Goal: Navigation & Orientation: Locate item on page

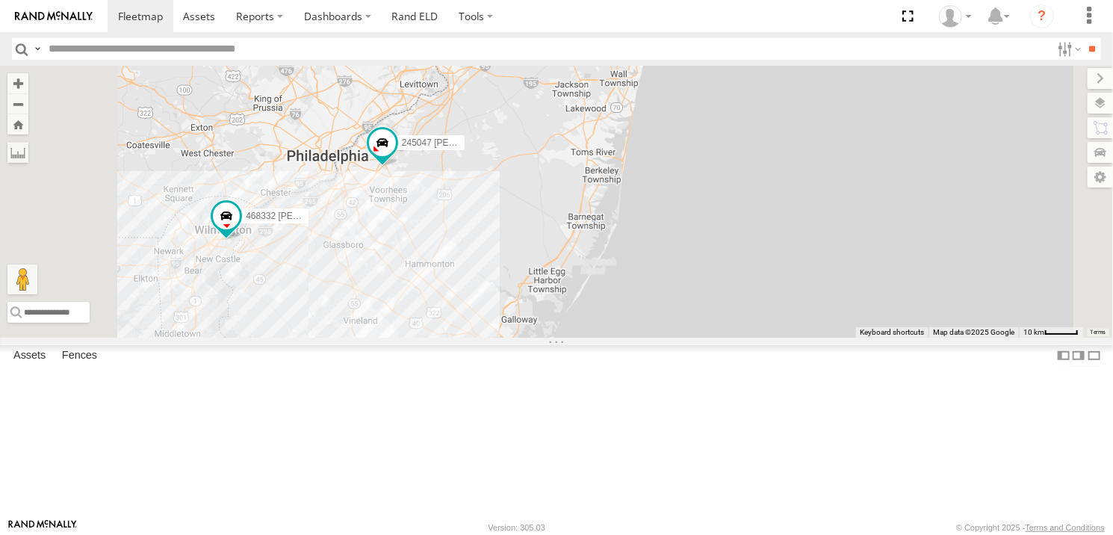
drag, startPoint x: 569, startPoint y: 289, endPoint x: 594, endPoint y: 374, distance: 88.9
click at [594, 337] on div "468334 [PERSON_NAME] 245047 [PERSON_NAME] 468332 [PERSON_NAME] JTSP Hino" at bounding box center [556, 201] width 1113 height 271
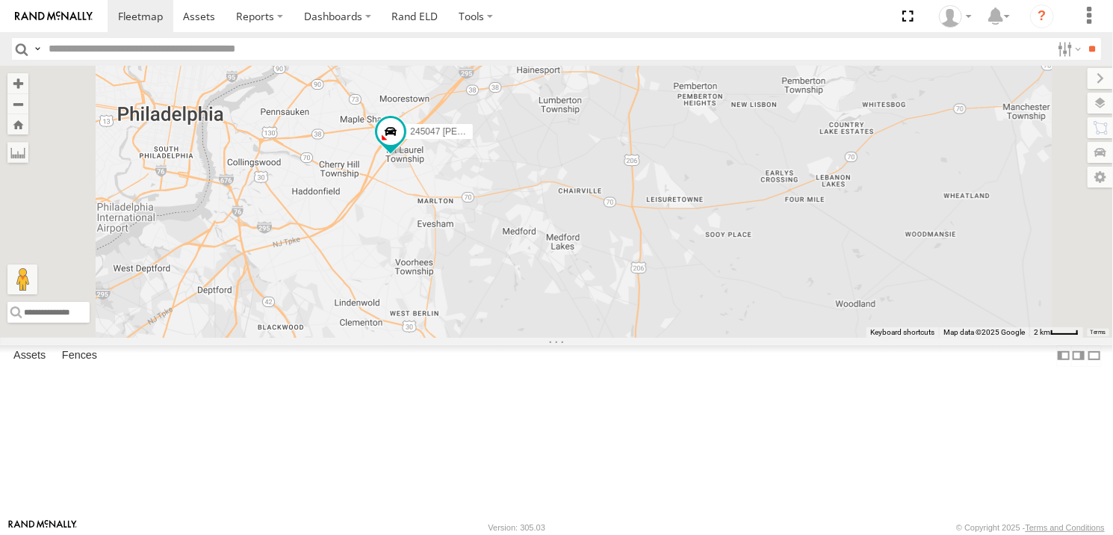
drag, startPoint x: 568, startPoint y: 242, endPoint x: 589, endPoint y: 398, distance: 157.5
click at [589, 337] on div "468334 [PERSON_NAME] 245047 [PERSON_NAME] 468332 [PERSON_NAME] JTSP Hino" at bounding box center [556, 201] width 1113 height 271
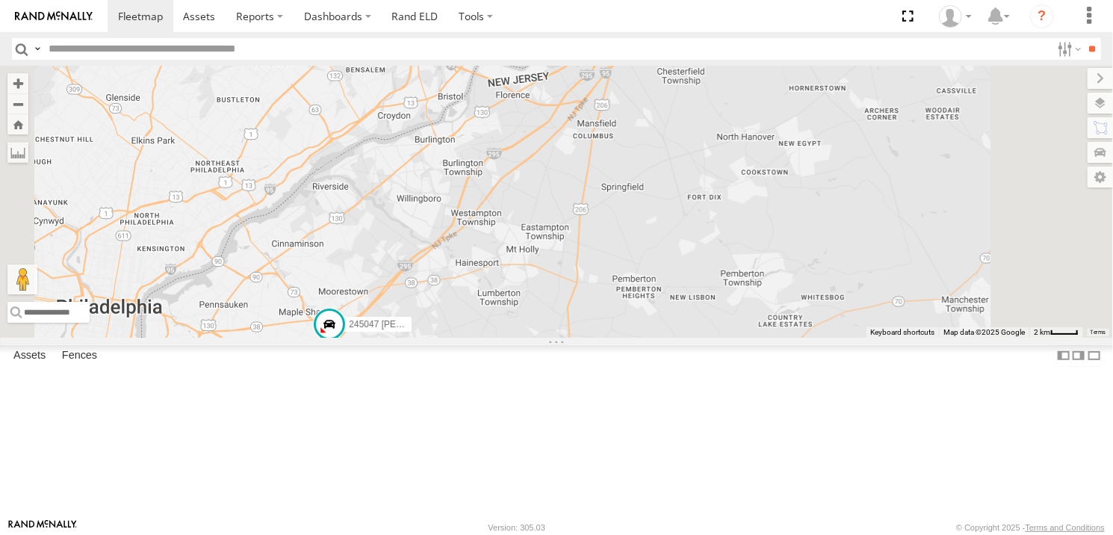
drag, startPoint x: 693, startPoint y: 271, endPoint x: 629, endPoint y: 458, distance: 197.5
click at [629, 337] on div "468334 [PERSON_NAME] 245047 [PERSON_NAME] 468332 [PERSON_NAME] JTSP Hino" at bounding box center [556, 201] width 1113 height 271
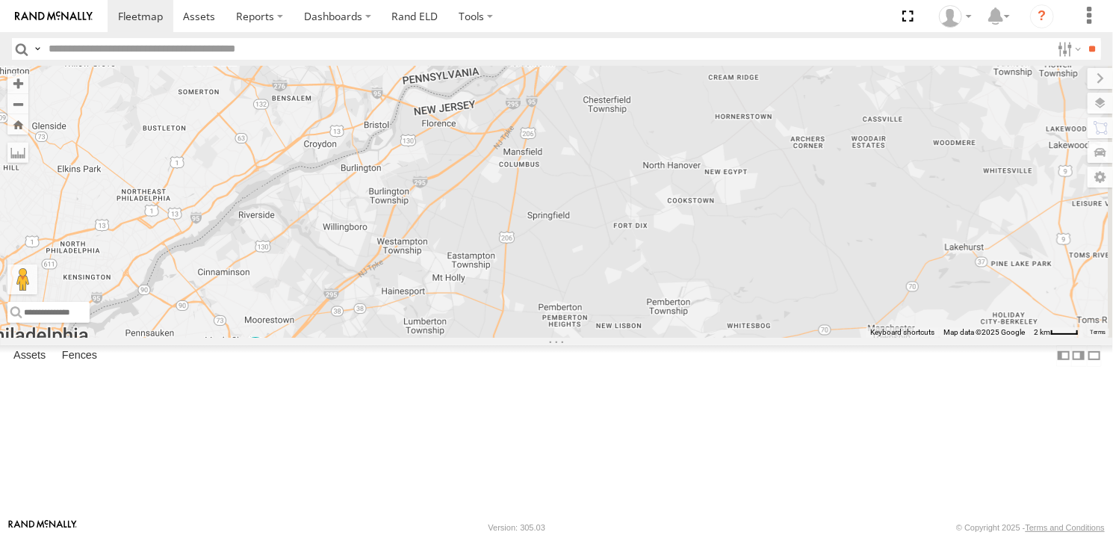
drag, startPoint x: 735, startPoint y: 318, endPoint x: 734, endPoint y: 249, distance: 69.5
click at [733, 250] on div "468334 [PERSON_NAME] 245047 [PERSON_NAME] 468332 [PERSON_NAME] JTSP Hino" at bounding box center [556, 201] width 1113 height 271
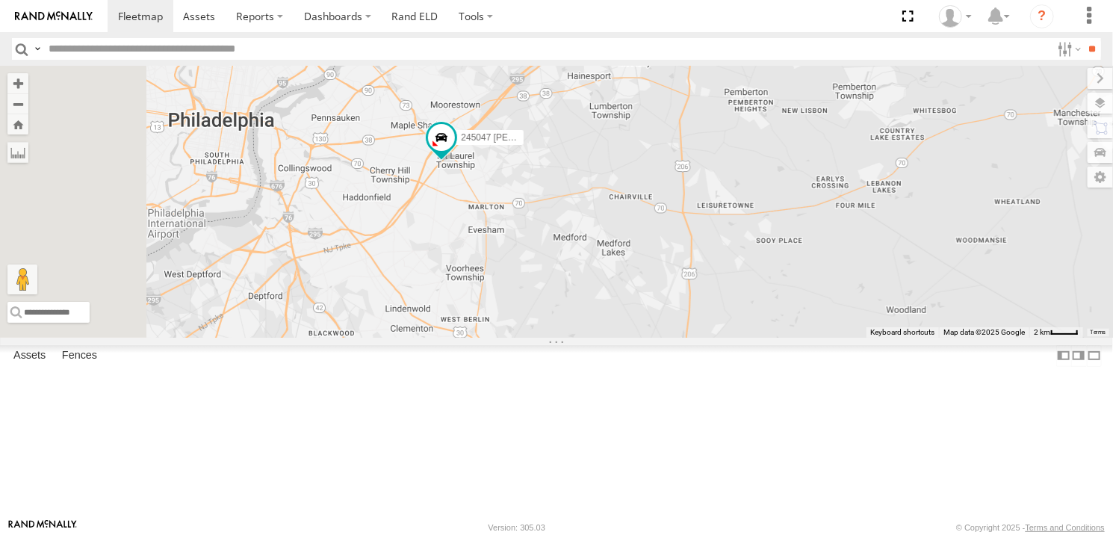
drag, startPoint x: 639, startPoint y: 325, endPoint x: 681, endPoint y: 278, distance: 63.0
click at [681, 278] on div "468334 [PERSON_NAME] 245047 [PERSON_NAME] 468332 [PERSON_NAME] JTSP Hino" at bounding box center [556, 201] width 1113 height 271
drag, startPoint x: 614, startPoint y: 335, endPoint x: 630, endPoint y: 311, distance: 29.2
click at [630, 311] on div "468334 [PERSON_NAME] 245047 [PERSON_NAME] 468332 [PERSON_NAME] JTSP Hino" at bounding box center [556, 201] width 1113 height 271
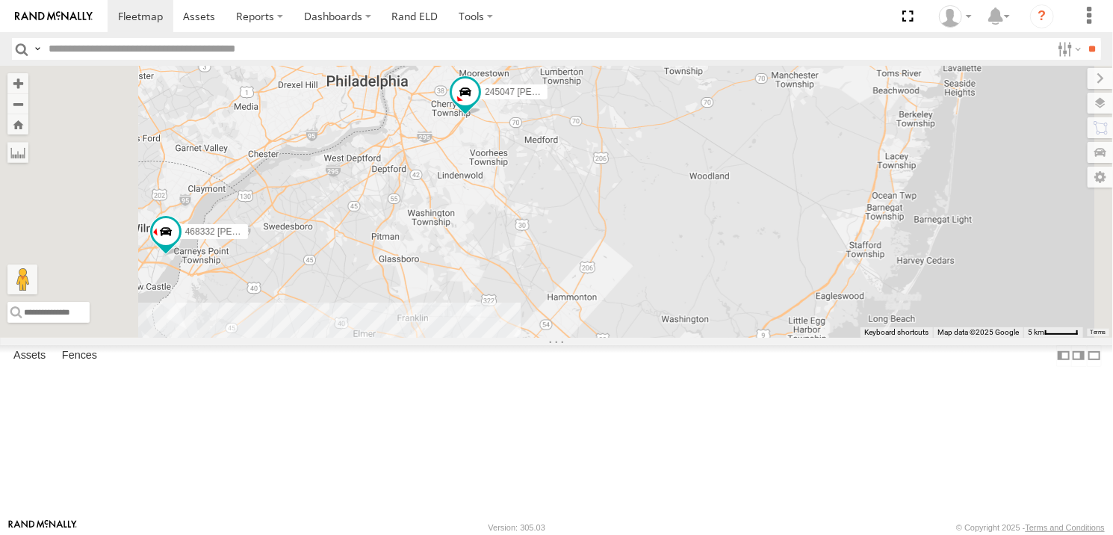
drag, startPoint x: 757, startPoint y: 317, endPoint x: 747, endPoint y: 282, distance: 36.4
click at [747, 282] on div "468334 [PERSON_NAME] 245047 [PERSON_NAME] 468332 [PERSON_NAME] JTSP Hino" at bounding box center [556, 201] width 1113 height 271
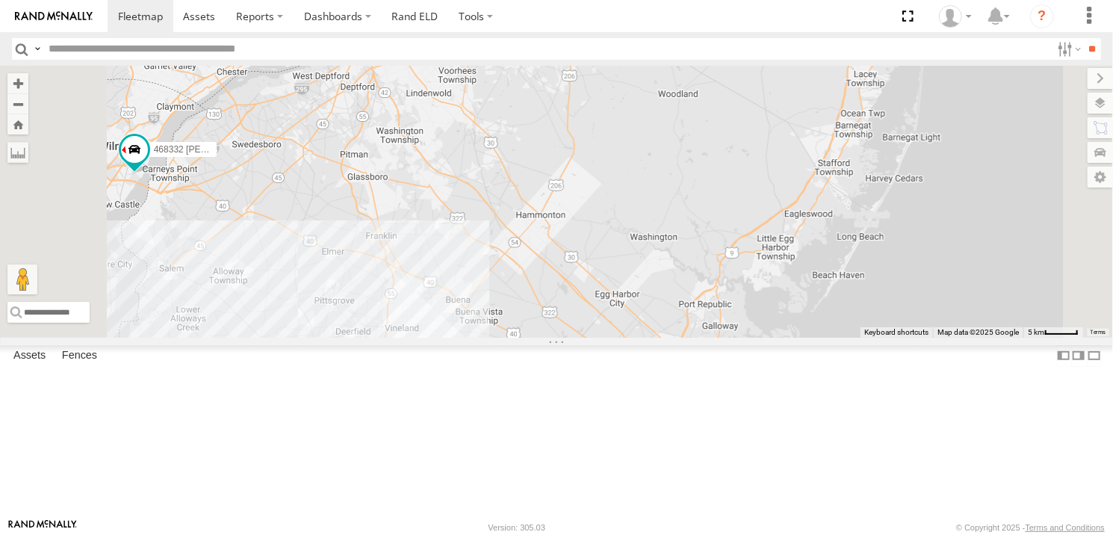
drag, startPoint x: 706, startPoint y: 368, endPoint x: 675, endPoint y: 287, distance: 87.0
click at [675, 288] on div "468334 [PERSON_NAME] 245047 [PERSON_NAME] 468332 [PERSON_NAME] JTSP Hino" at bounding box center [556, 201] width 1113 height 271
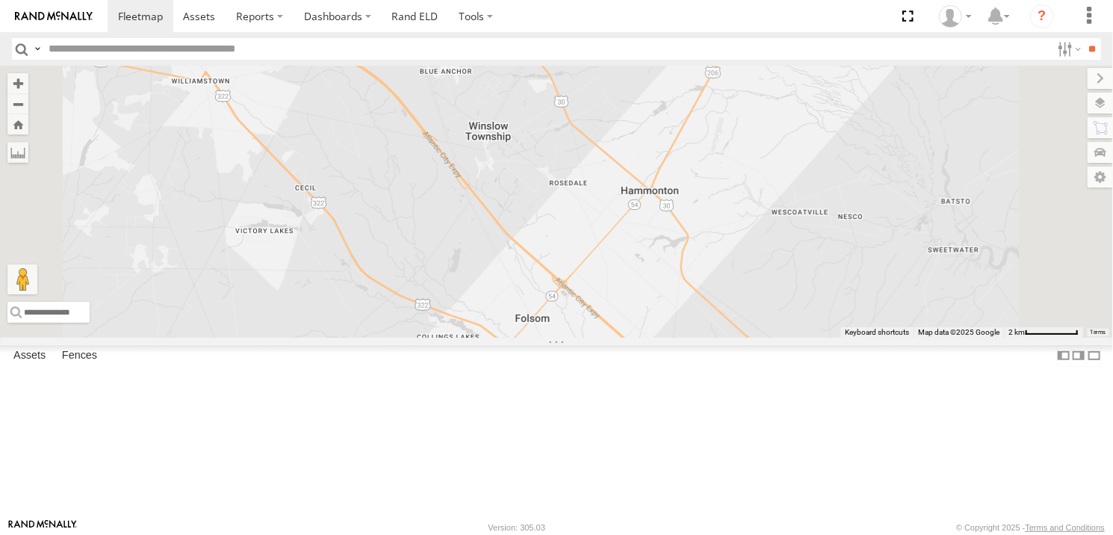
drag, startPoint x: 663, startPoint y: 372, endPoint x: 695, endPoint y: 255, distance: 121.6
click at [693, 258] on div "468334 [PERSON_NAME] 245047 [PERSON_NAME] 468332 [PERSON_NAME] JTSP Hino" at bounding box center [556, 201] width 1113 height 271
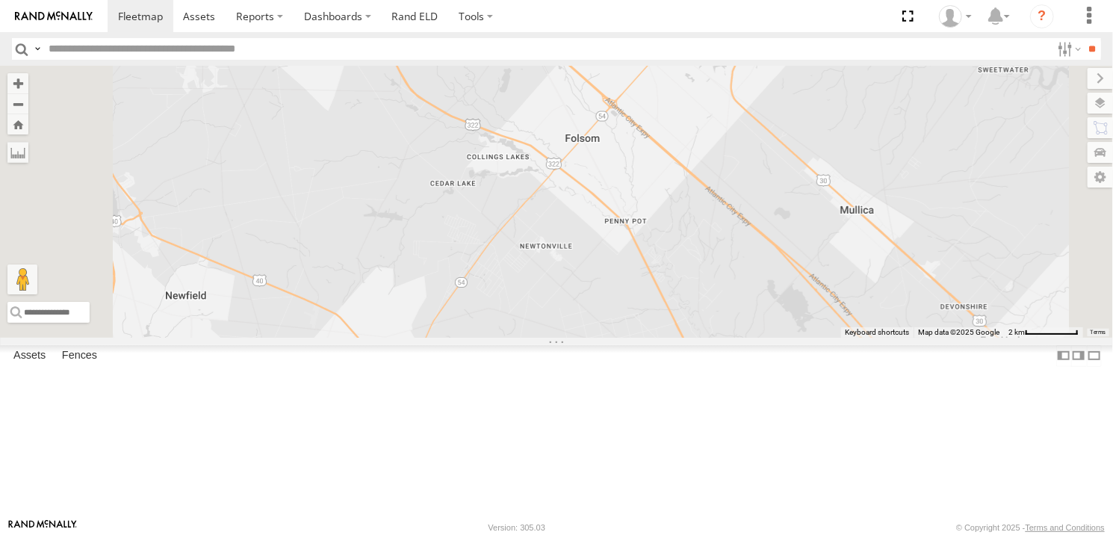
click at [722, 256] on div "468334 [PERSON_NAME] 245047 [PERSON_NAME] 468332 [PERSON_NAME] JTSP Hino" at bounding box center [556, 201] width 1113 height 271
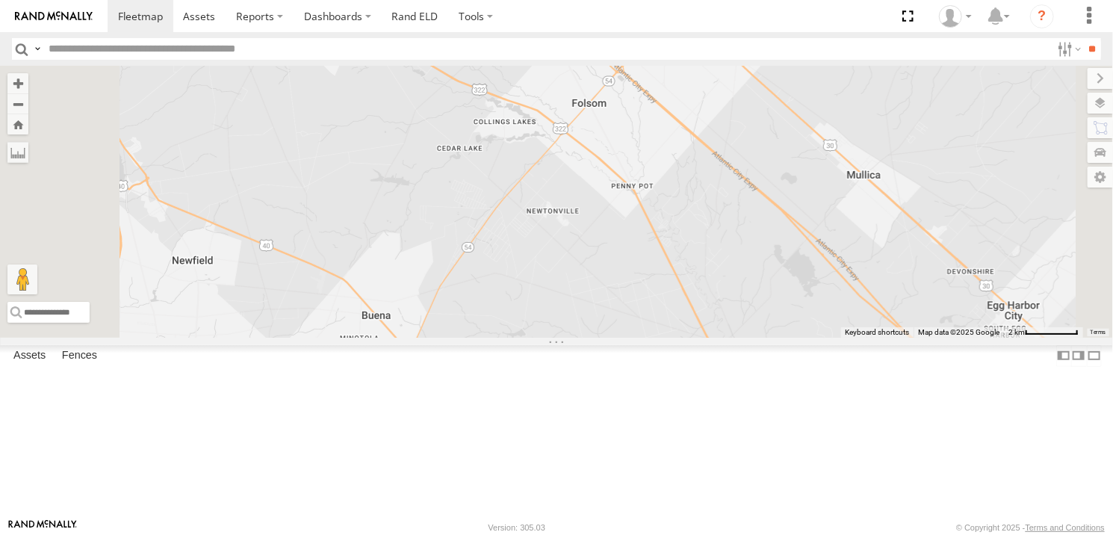
drag, startPoint x: 693, startPoint y: 397, endPoint x: 701, endPoint y: 349, distance: 49.1
click at [701, 337] on div "468334 [PERSON_NAME] 245047 [PERSON_NAME] 468332 [PERSON_NAME] JTSP Hino" at bounding box center [556, 201] width 1113 height 271
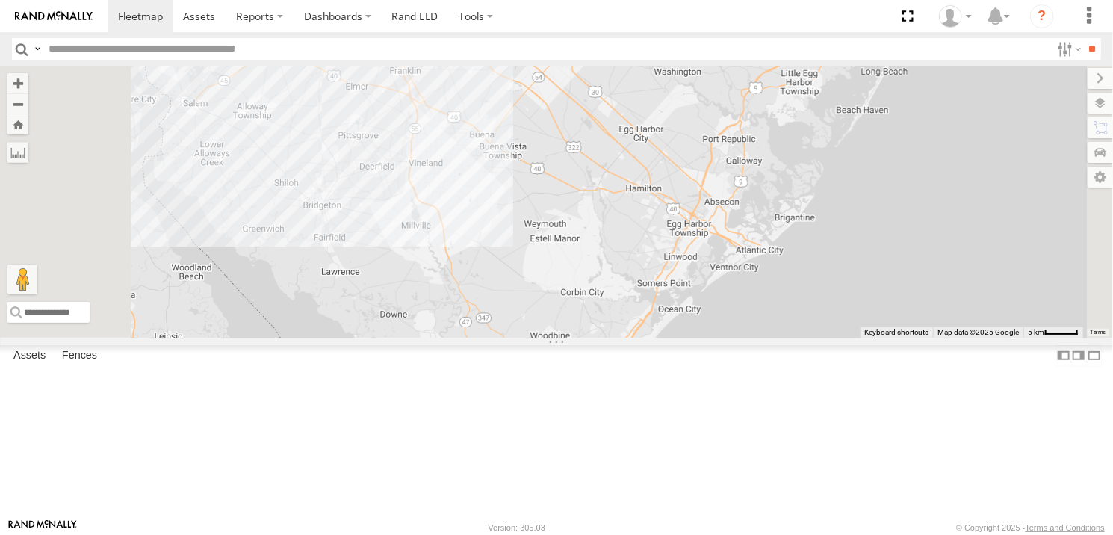
click at [0, 0] on div "245047 [PERSON_NAME] All Assets S Black Horse Pike Bellmawr 39.86319 -75.07799 …" at bounding box center [0, 0] width 0 height 0
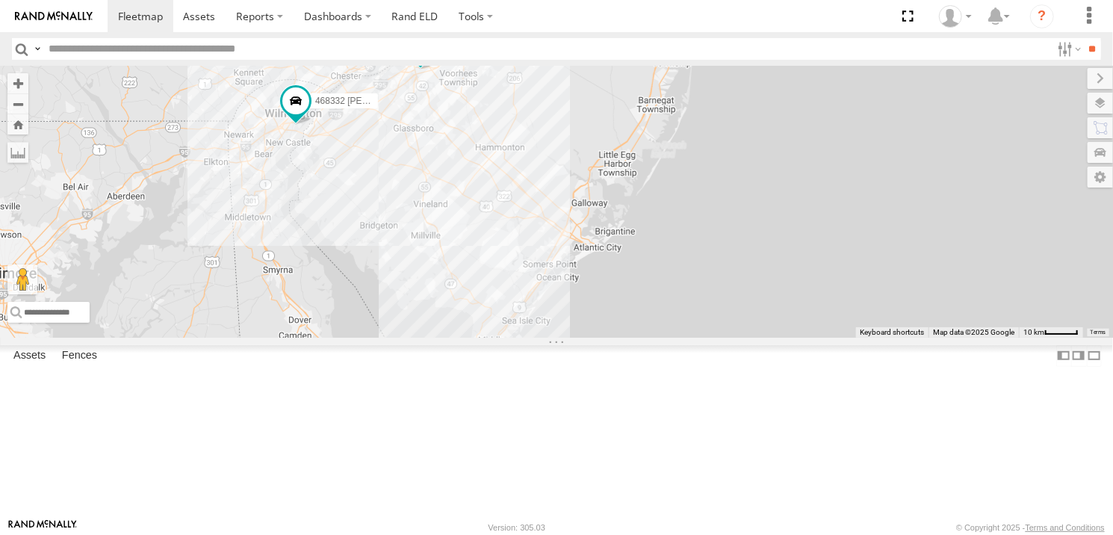
drag, startPoint x: 538, startPoint y: 425, endPoint x: 570, endPoint y: 381, distance: 54.5
click at [570, 337] on div "245047 [PERSON_NAME] 468332 [PERSON_NAME] 3" at bounding box center [556, 201] width 1113 height 271
click at [309, 114] on span at bounding box center [295, 100] width 27 height 27
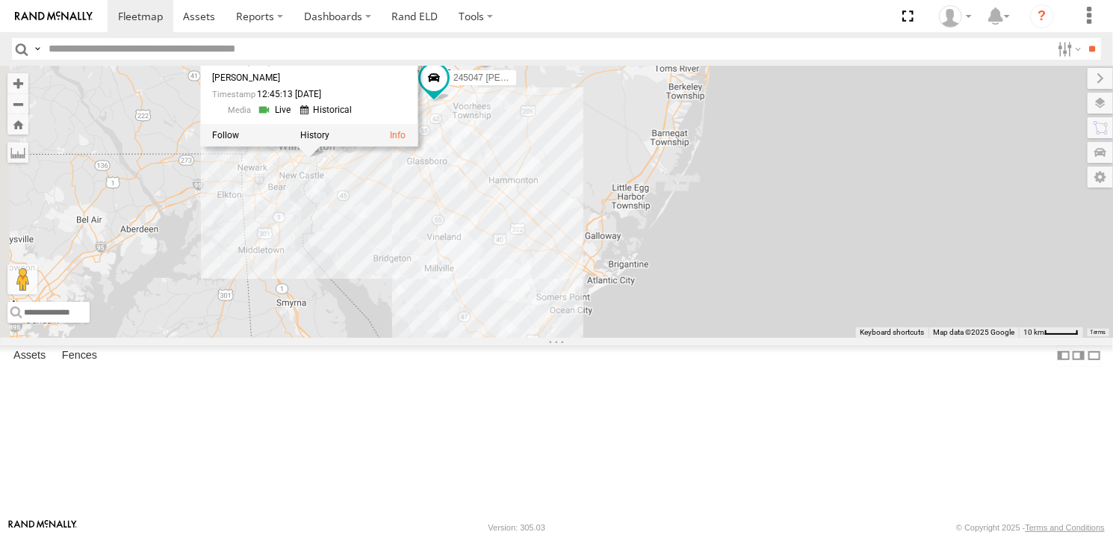
drag, startPoint x: 508, startPoint y: 348, endPoint x: 505, endPoint y: 313, distance: 35.2
click at [505, 313] on div "245047 [PERSON_NAME] 468332 [PERSON_NAME] 3 468332 [PERSON_NAME] All Assets [GE…" at bounding box center [556, 201] width 1113 height 271
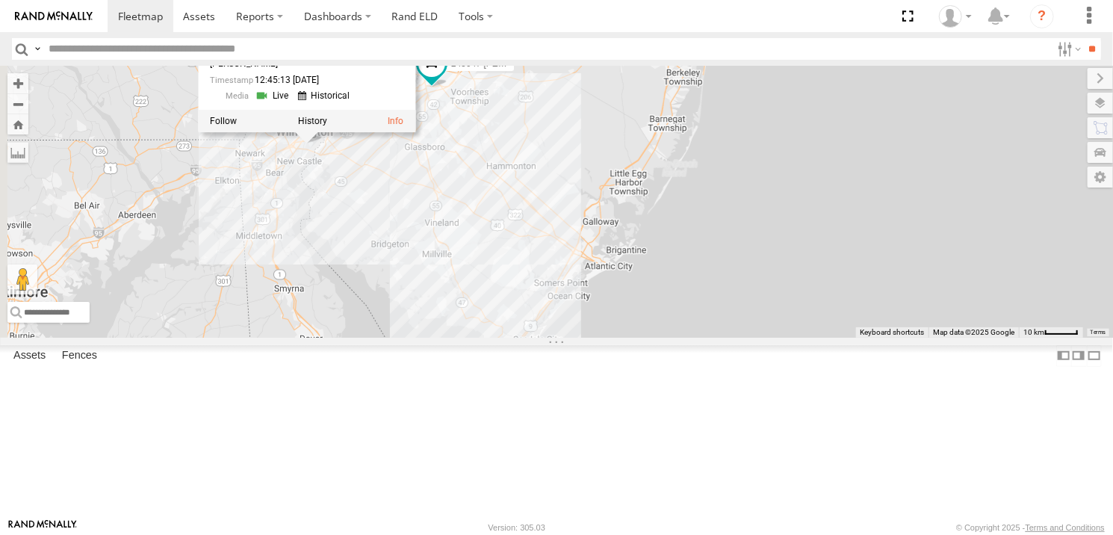
click at [548, 319] on div "245047 [PERSON_NAME] 468332 [PERSON_NAME] 3 468332 [PERSON_NAME] All Assets [GE…" at bounding box center [556, 201] width 1113 height 271
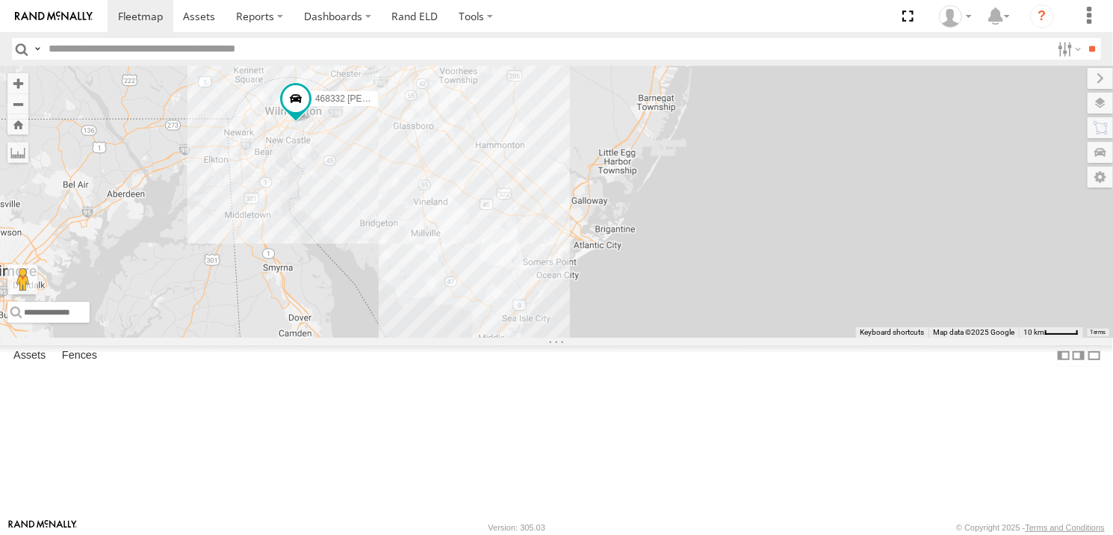
drag, startPoint x: 541, startPoint y: 397, endPoint x: 527, endPoint y: 373, distance: 28.1
click at [527, 337] on div "245047 [PERSON_NAME] 468332 [PERSON_NAME] 3" at bounding box center [556, 201] width 1113 height 271
drag, startPoint x: 529, startPoint y: 376, endPoint x: 539, endPoint y: 377, distance: 9.7
click at [539, 337] on div "245047 [PERSON_NAME] 468332 [PERSON_NAME] 3" at bounding box center [556, 201] width 1113 height 271
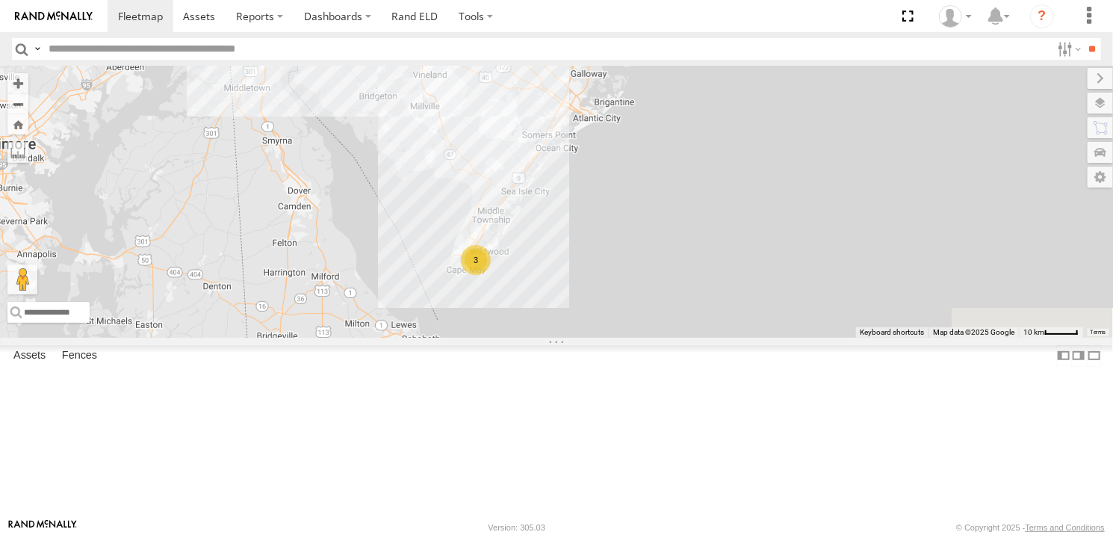
drag, startPoint x: 596, startPoint y: 427, endPoint x: 589, endPoint y: 297, distance: 130.9
click at [589, 297] on div "245047 [PERSON_NAME] 468332 [PERSON_NAME] 3" at bounding box center [556, 201] width 1113 height 271
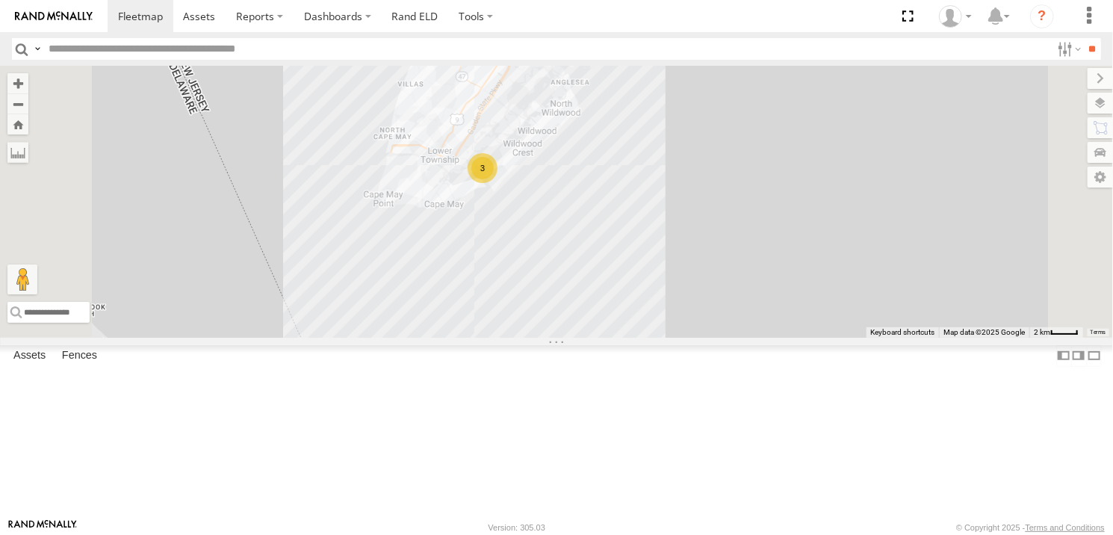
drag, startPoint x: 690, startPoint y: 283, endPoint x: 651, endPoint y: 417, distance: 139.3
click at [651, 337] on div "245047 [PERSON_NAME] 468332 [PERSON_NAME] 3" at bounding box center [556, 201] width 1113 height 271
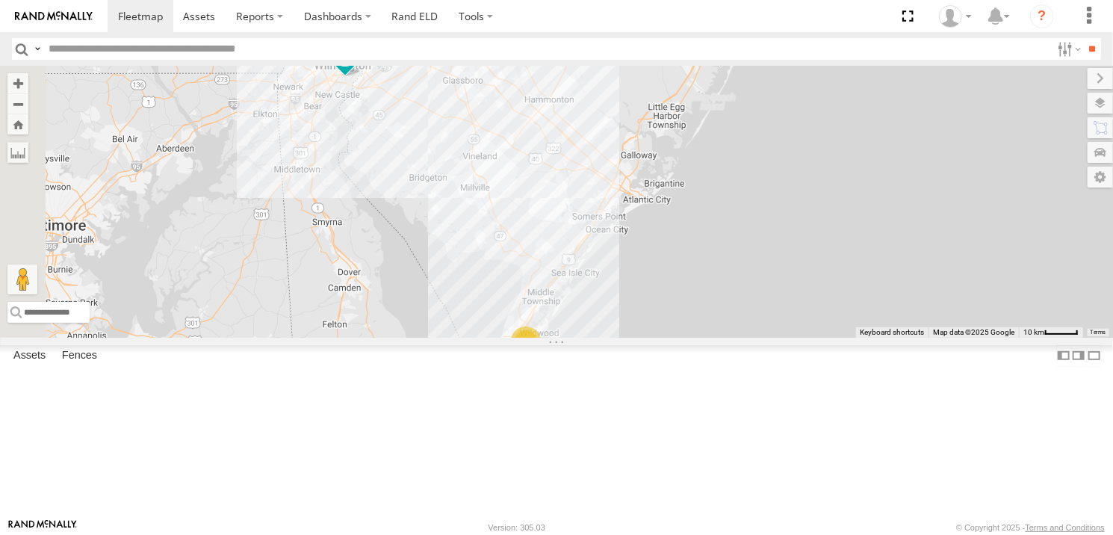
drag, startPoint x: 522, startPoint y: 312, endPoint x: 612, endPoint y: 376, distance: 110.3
click at [612, 337] on div "245047 [PERSON_NAME] 468332 [PERSON_NAME] 3" at bounding box center [556, 201] width 1113 height 271
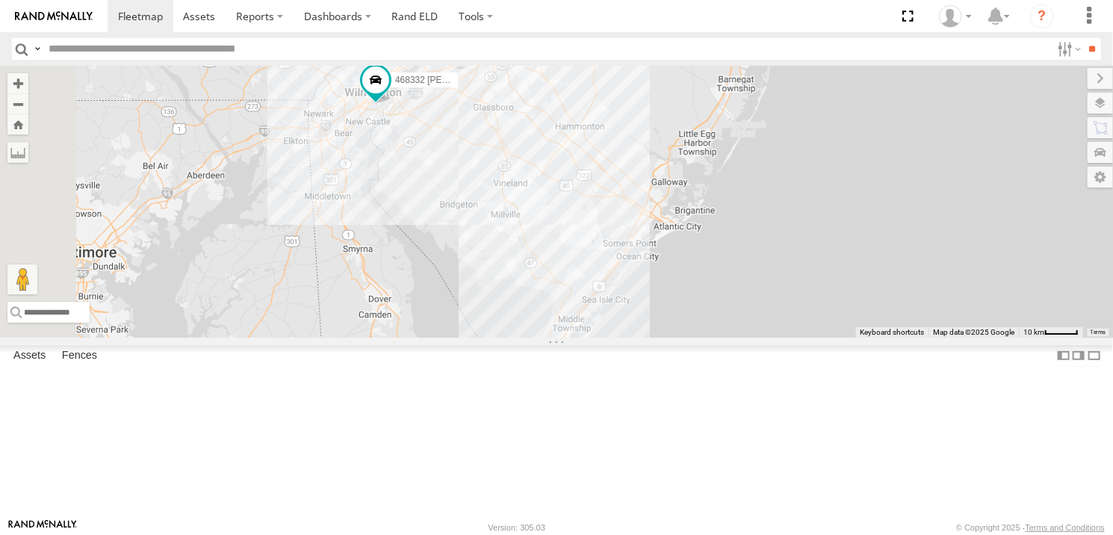
click at [489, 337] on div "245047 [PERSON_NAME] 468332 [PERSON_NAME] 3" at bounding box center [556, 201] width 1113 height 271
